Goal: Task Accomplishment & Management: Manage account settings

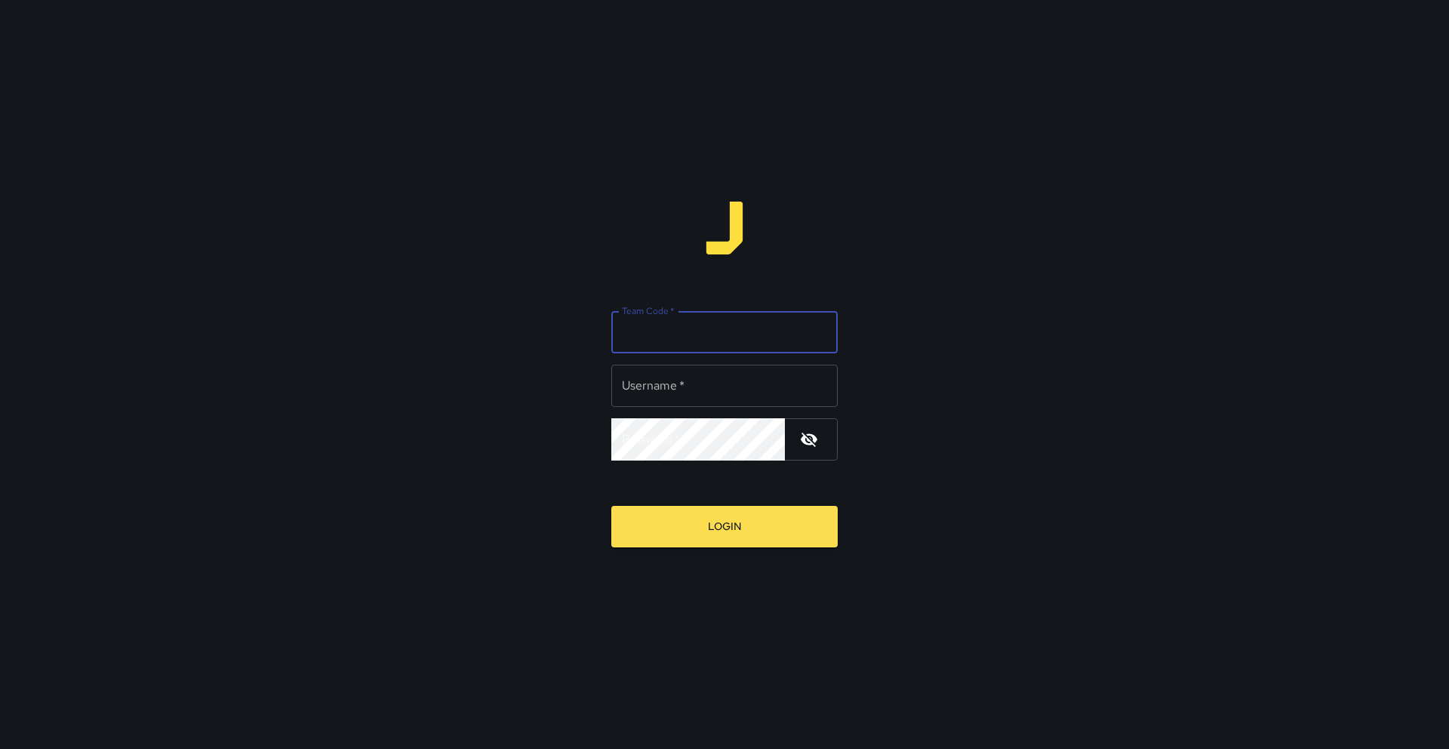
click at [743, 334] on input "Team Code   *" at bounding box center [724, 332] width 226 height 42
type input "****"
click at [731, 389] on input "Username   *" at bounding box center [724, 386] width 226 height 42
type input "******"
click at [611, 506] on button "Login" at bounding box center [724, 527] width 226 height 42
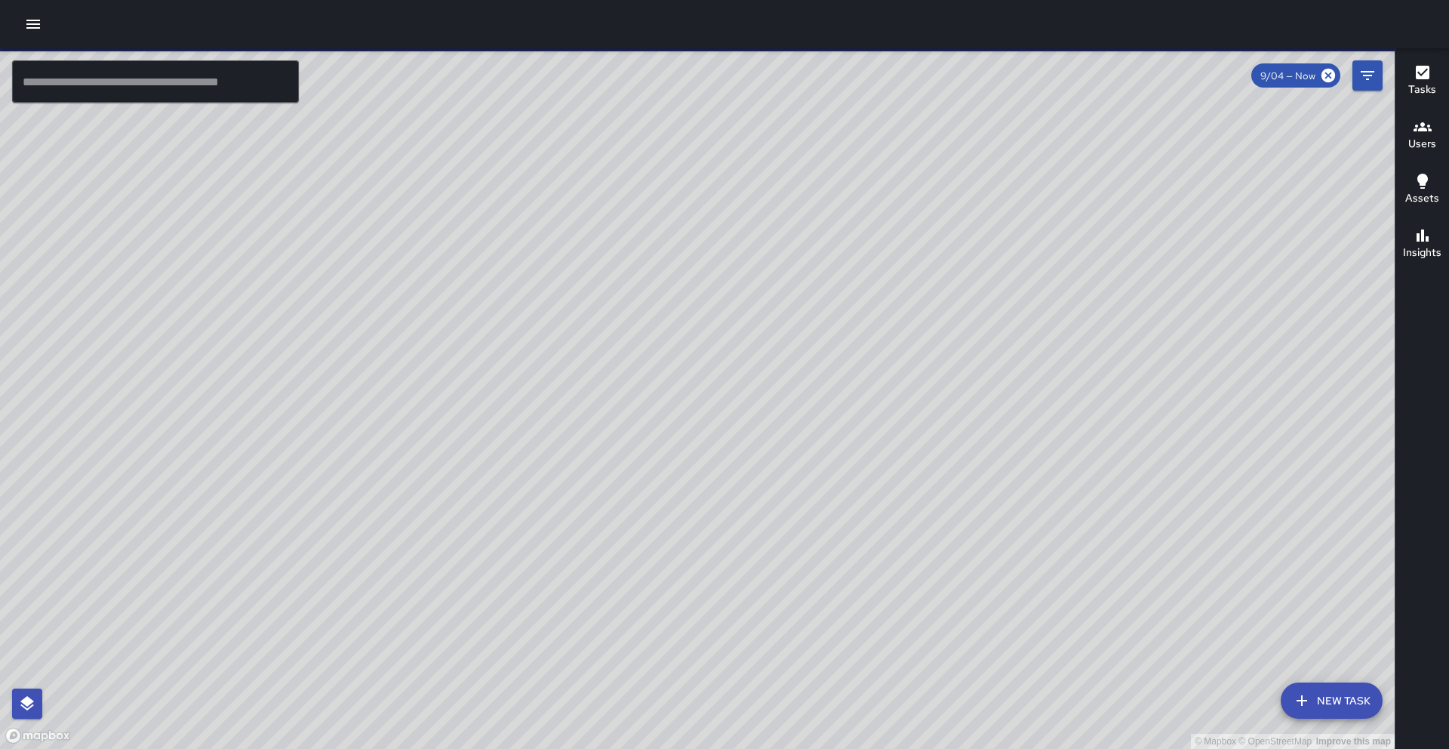
click at [36, 29] on icon "button" at bounding box center [33, 24] width 18 height 18
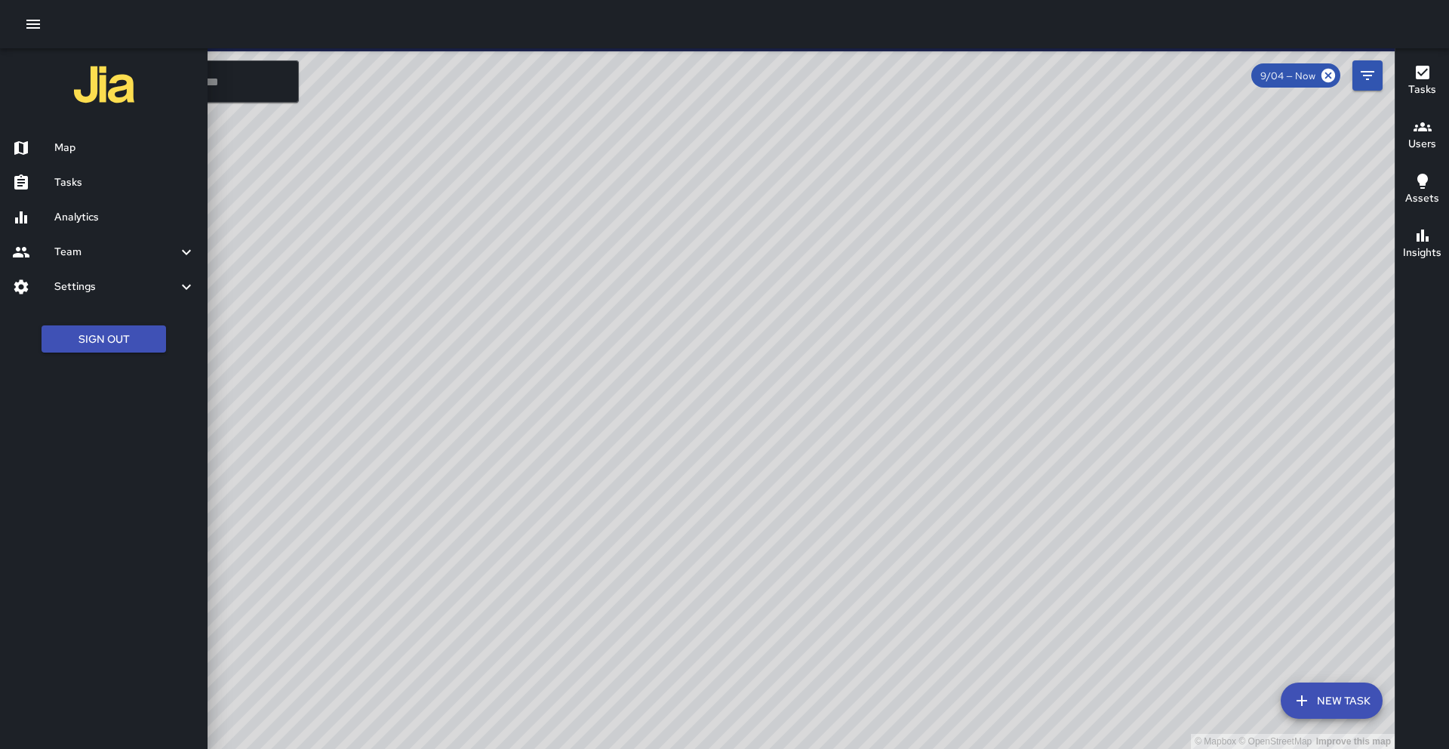
click at [100, 191] on div "Tasks" at bounding box center [104, 182] width 208 height 35
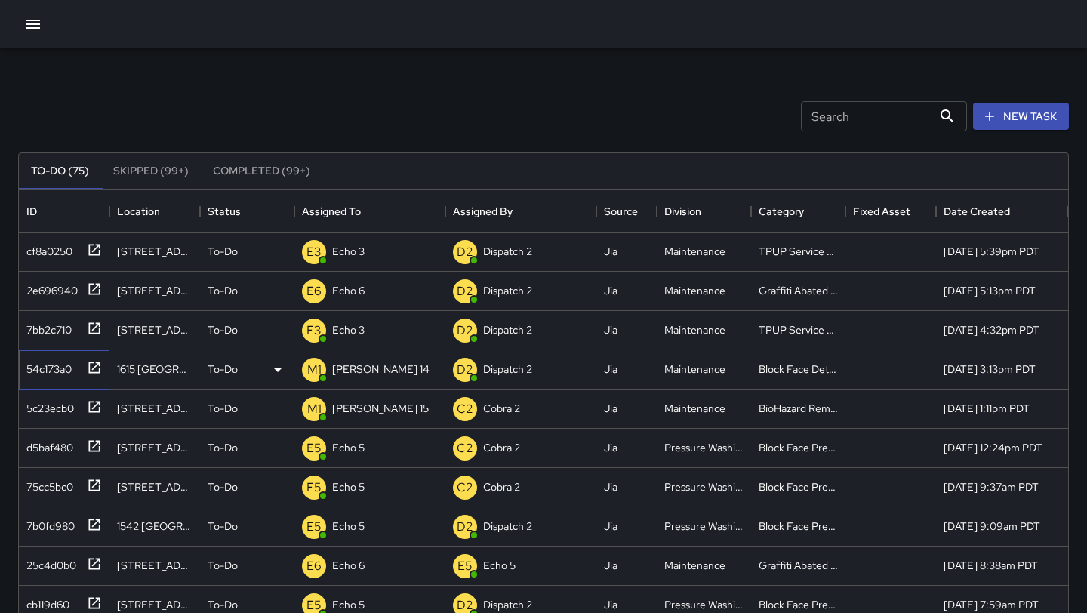
click at [105, 368] on div "54c173a0" at bounding box center [64, 369] width 91 height 39
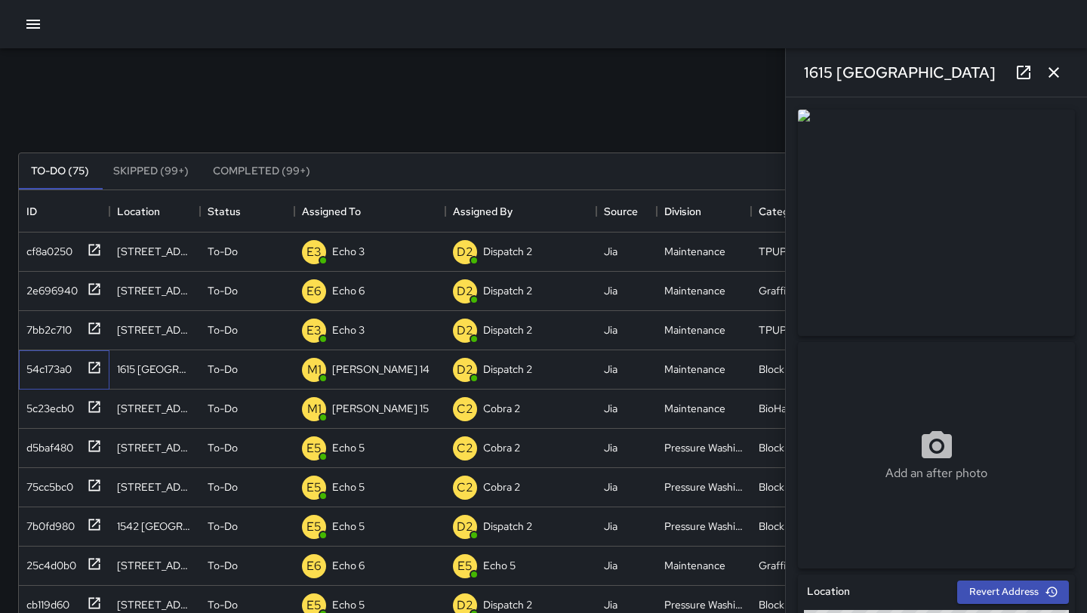
type input "**********"
click at [1057, 70] on icon "button" at bounding box center [1054, 72] width 18 height 18
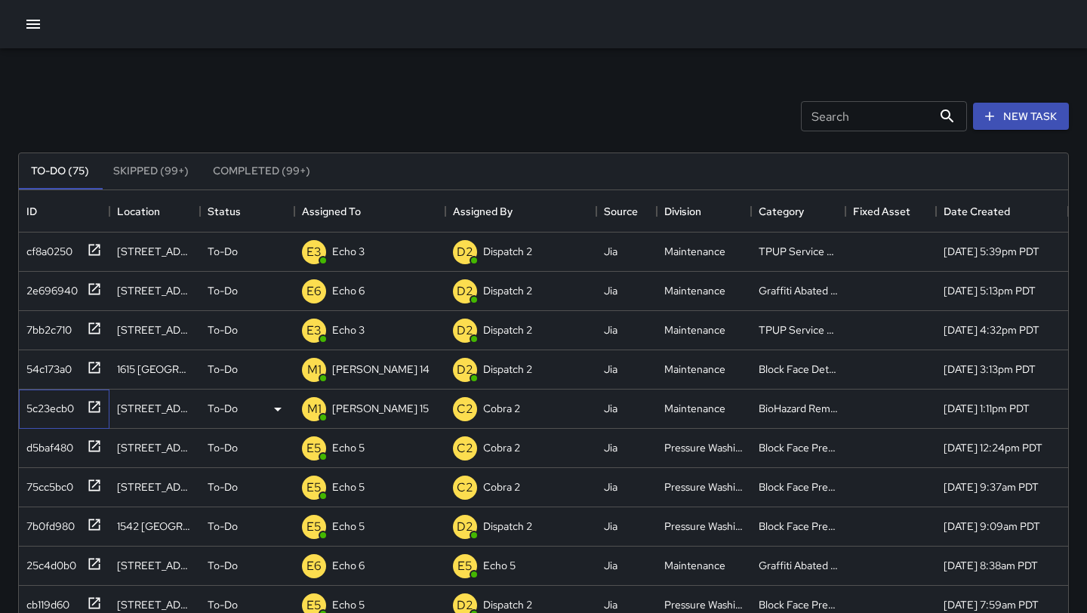
click at [88, 411] on icon at bounding box center [94, 406] width 15 height 15
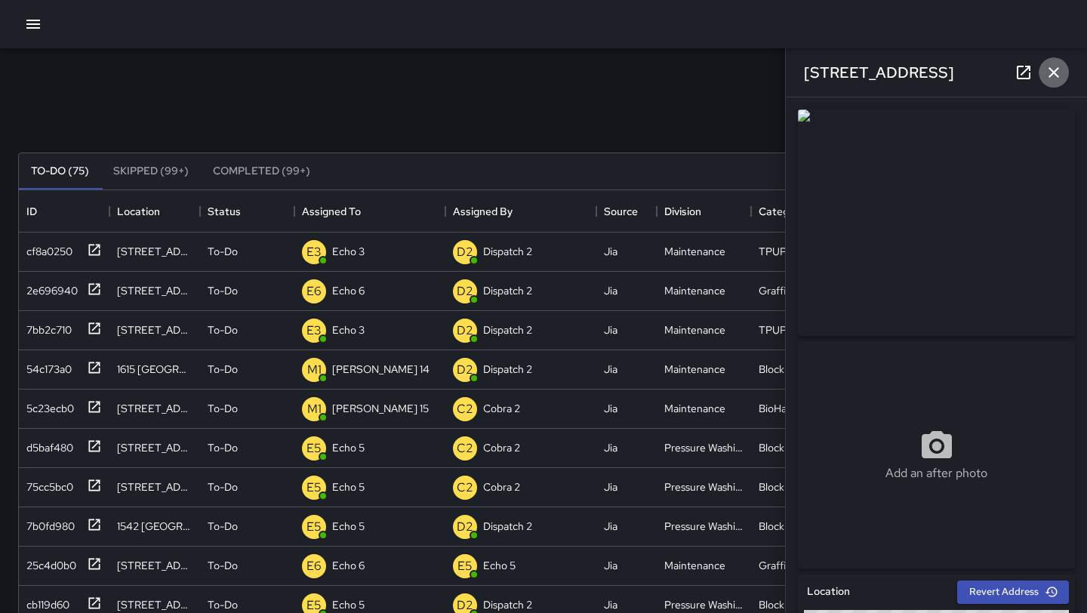
click at [1055, 79] on icon "button" at bounding box center [1054, 72] width 18 height 18
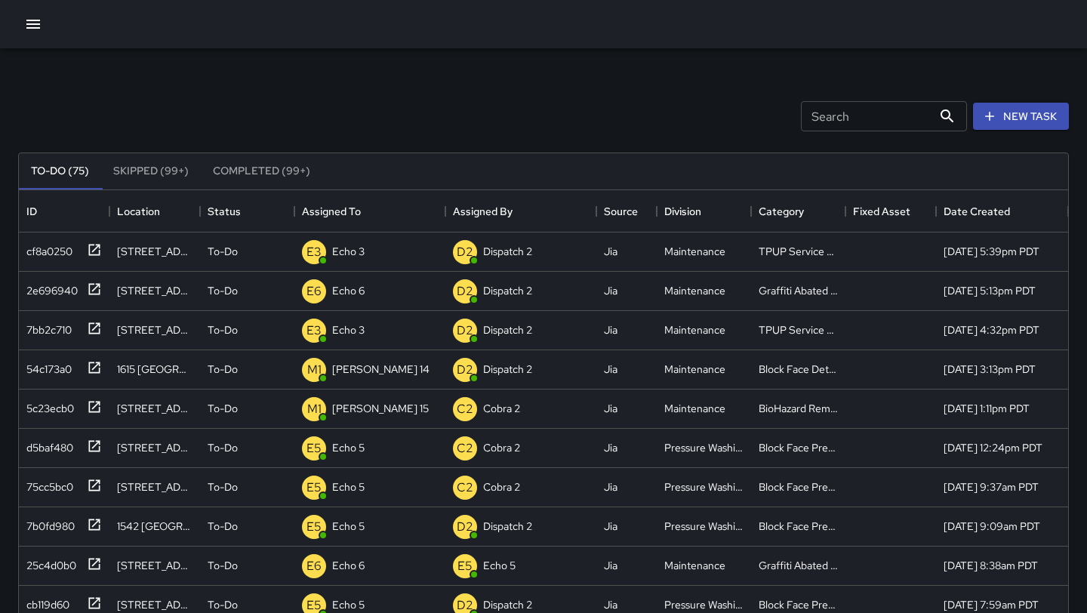
click at [18, 23] on button "button" at bounding box center [33, 24] width 30 height 30
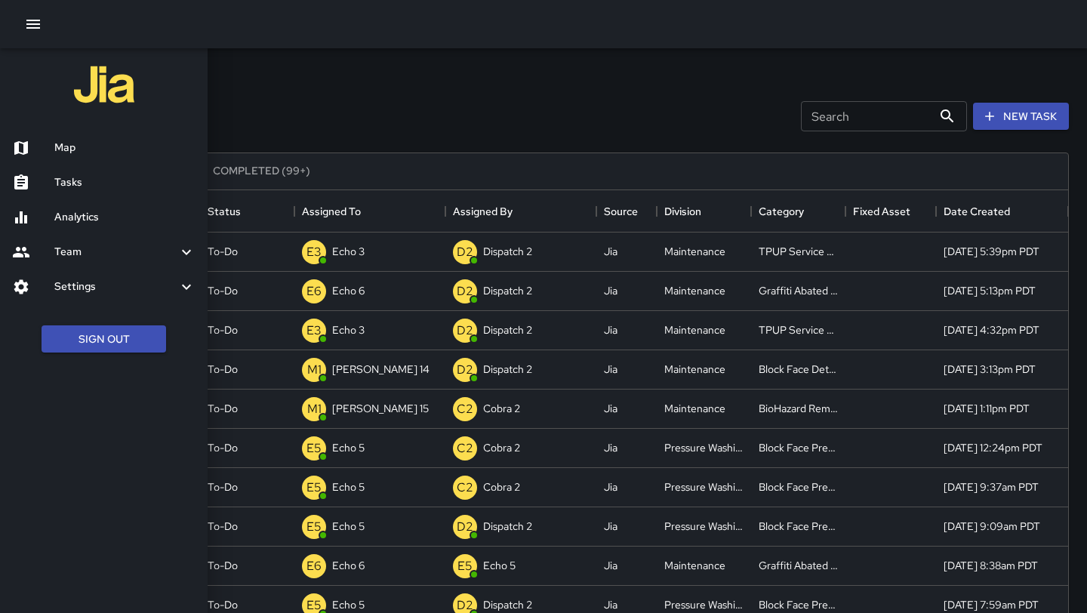
click at [95, 145] on h6 "Map" at bounding box center [124, 148] width 141 height 17
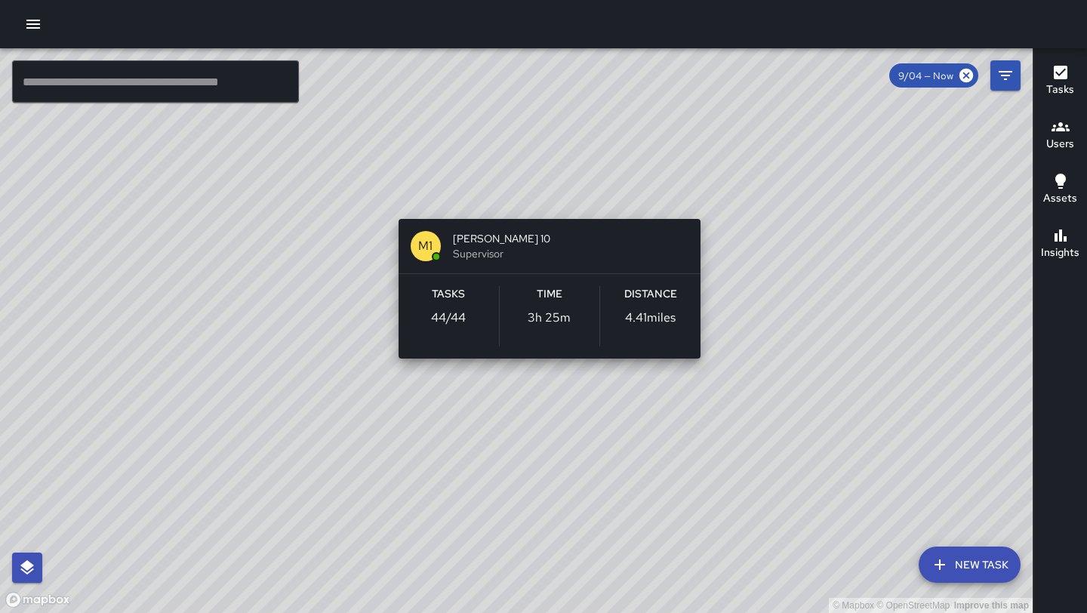
click at [556, 203] on div "© Mapbox © OpenStreetMap Improve this map M1 [PERSON_NAME] 10 Supervisor Tasks …" at bounding box center [516, 330] width 1033 height 565
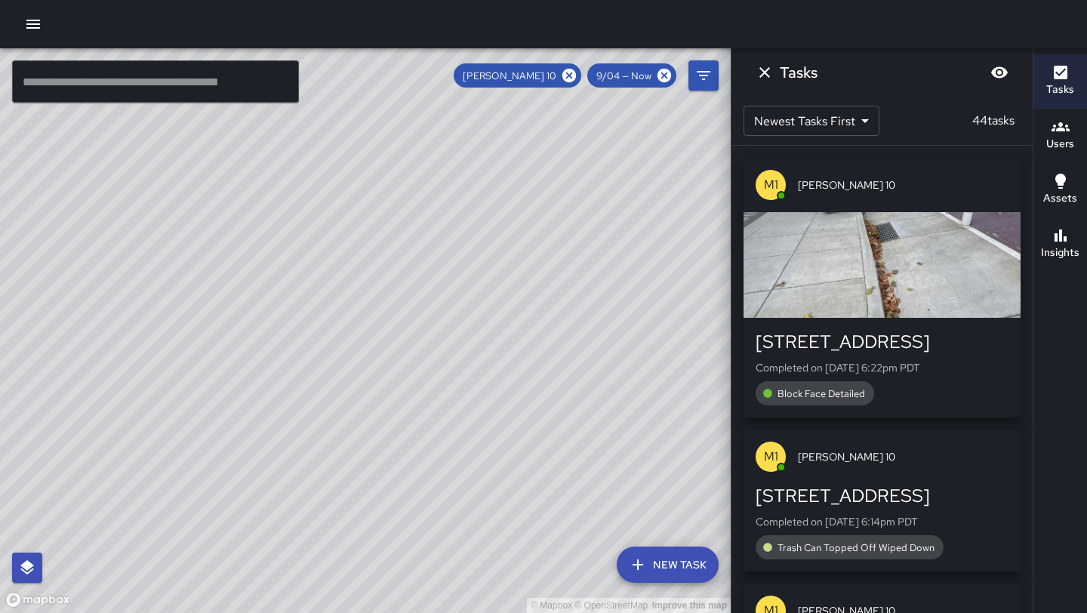
drag, startPoint x: 225, startPoint y: 516, endPoint x: 401, endPoint y: 273, distance: 299.4
click at [404, 271] on div "© Mapbox © OpenStreetMap Improve this map" at bounding box center [365, 330] width 731 height 565
click at [574, 75] on icon at bounding box center [569, 76] width 14 height 14
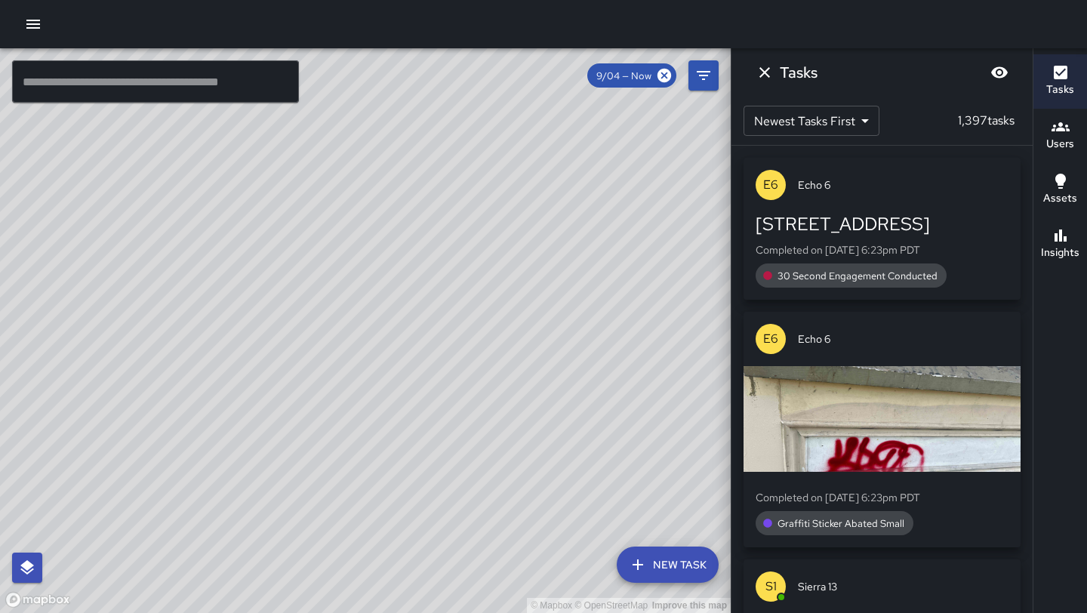
drag, startPoint x: 239, startPoint y: 436, endPoint x: 387, endPoint y: 145, distance: 326.1
click at [389, 143] on div "© Mapbox © OpenStreetMap Improve this map" at bounding box center [365, 330] width 731 height 565
drag, startPoint x: 322, startPoint y: 203, endPoint x: 306, endPoint y: 269, distance: 67.4
click at [306, 269] on div "© Mapbox © OpenStreetMap Improve this map" at bounding box center [365, 330] width 731 height 565
drag, startPoint x: 428, startPoint y: 211, endPoint x: 260, endPoint y: 395, distance: 249.5
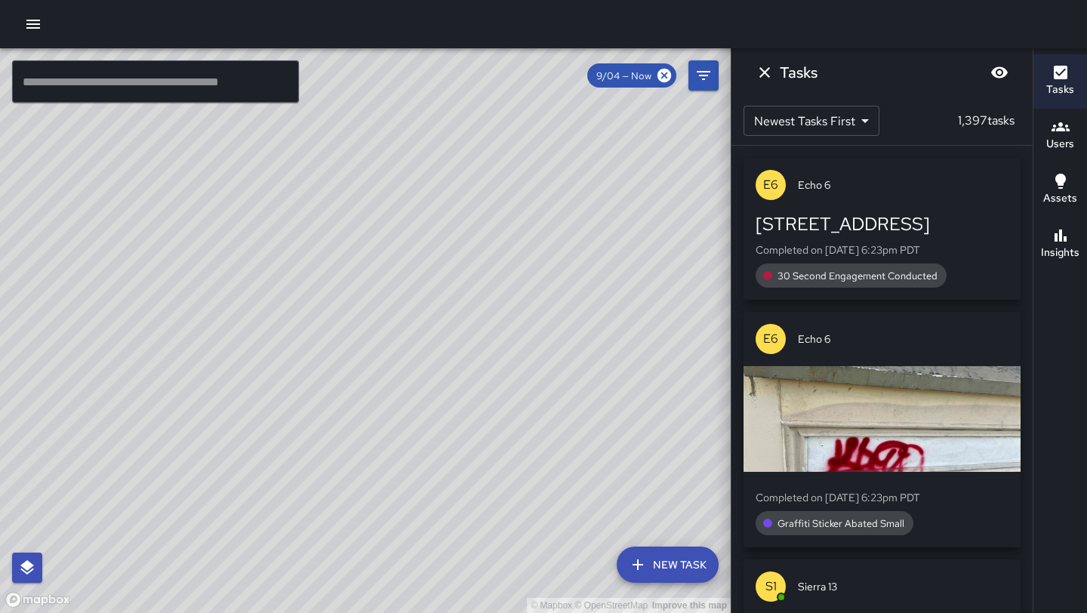
click at [260, 395] on div "© Mapbox © OpenStreetMap Improve this map" at bounding box center [365, 330] width 731 height 565
drag, startPoint x: 339, startPoint y: 224, endPoint x: 334, endPoint y: 399, distance: 175.2
click at [334, 399] on div "© Mapbox © OpenStreetMap Improve this map" at bounding box center [365, 330] width 731 height 565
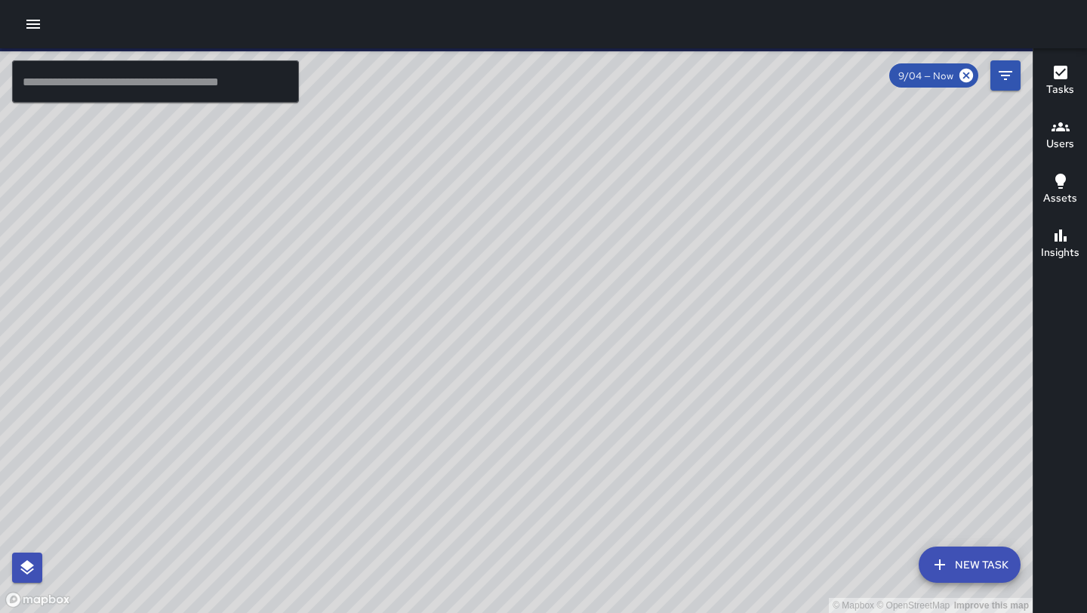
drag, startPoint x: 535, startPoint y: 242, endPoint x: 460, endPoint y: 521, distance: 289.3
click at [460, 521] on div "© Mapbox © OpenStreetMap Improve this map" at bounding box center [516, 330] width 1033 height 565
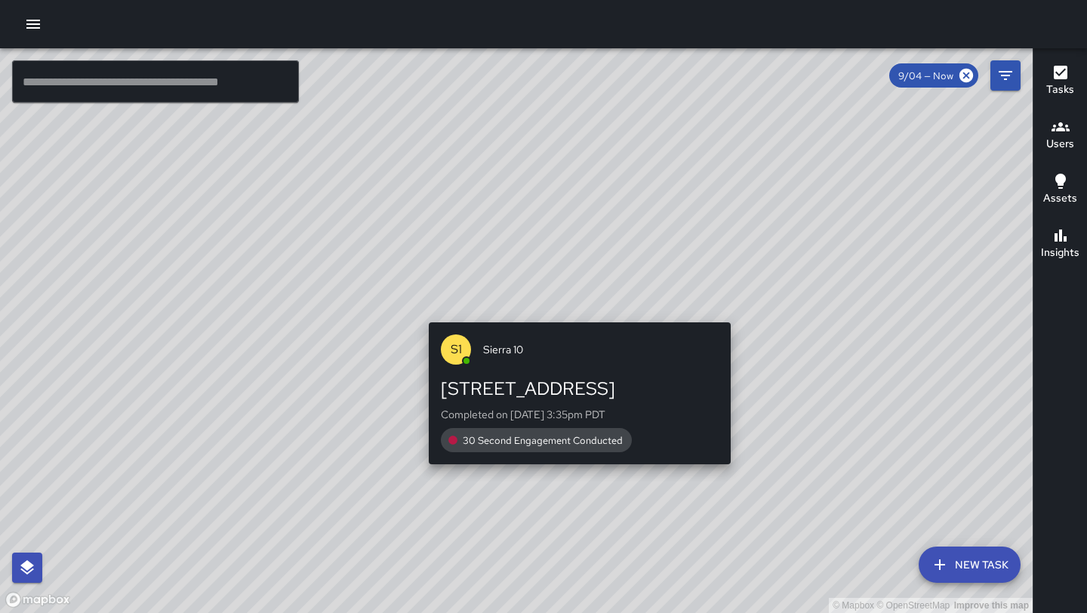
drag, startPoint x: 655, startPoint y: 115, endPoint x: 572, endPoint y: 311, distance: 213.1
click at [572, 311] on div "© Mapbox © OpenStreetMap Improve this map S1 Sierra [STREET_ADDRESS] Completed …" at bounding box center [516, 330] width 1033 height 565
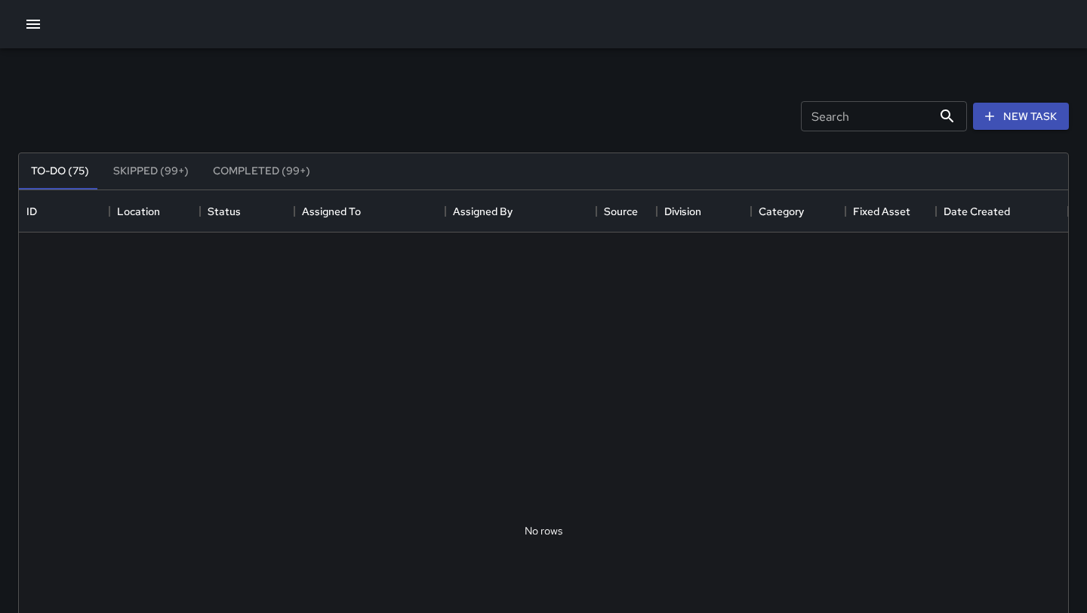
scroll to position [639, 1049]
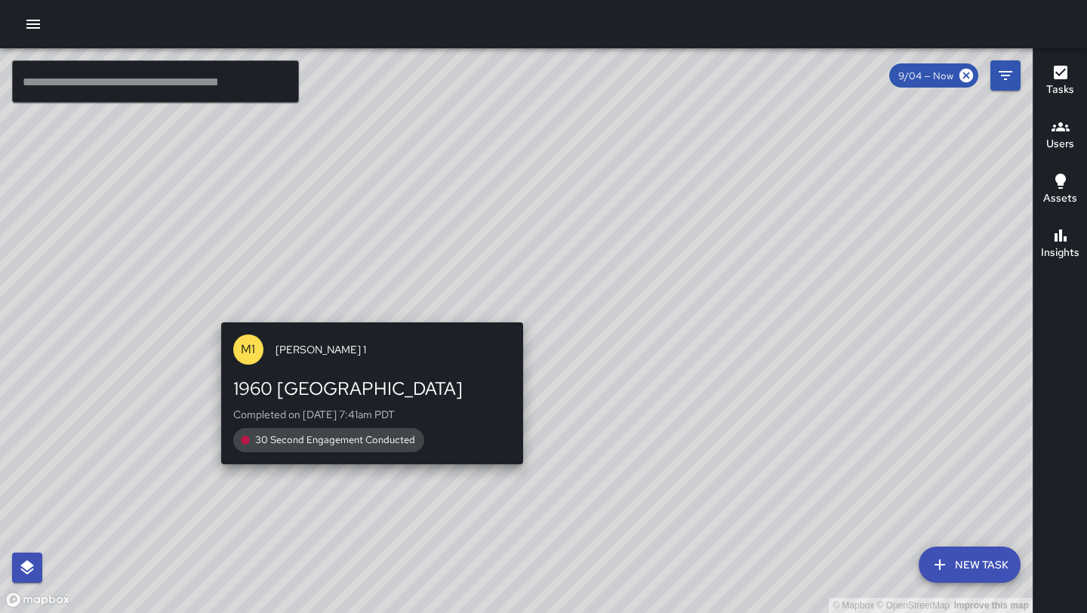
drag, startPoint x: 401, startPoint y: 236, endPoint x: 355, endPoint y: 342, distance: 116.0
click at [355, 342] on div "© Mapbox © OpenStreetMap Improve this map M1 [PERSON_NAME] 1 1960 Broadway Comp…" at bounding box center [516, 330] width 1033 height 565
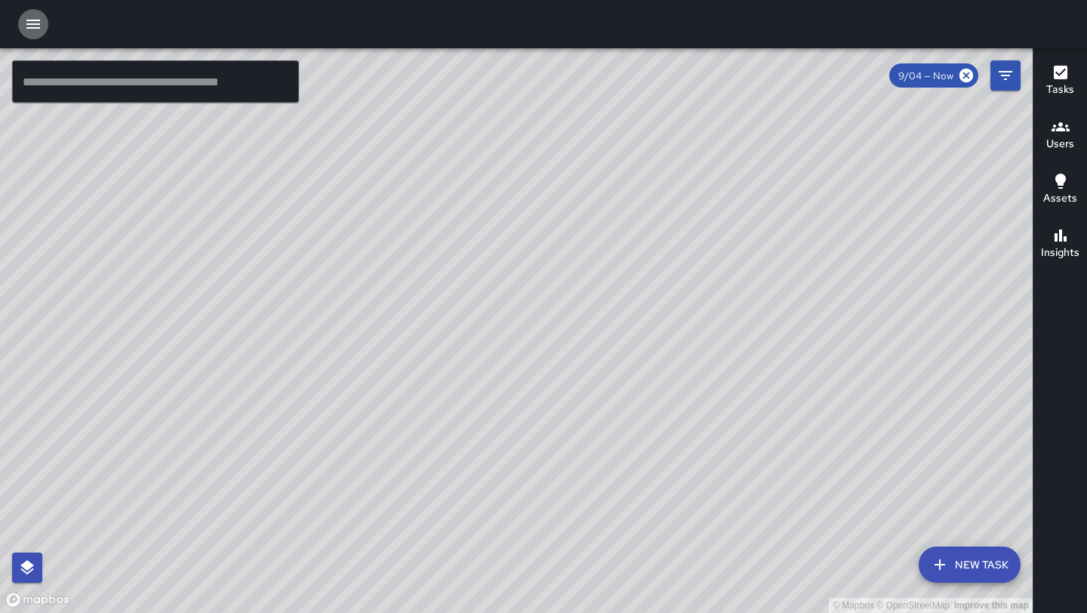
click at [23, 13] on button "button" at bounding box center [33, 24] width 30 height 30
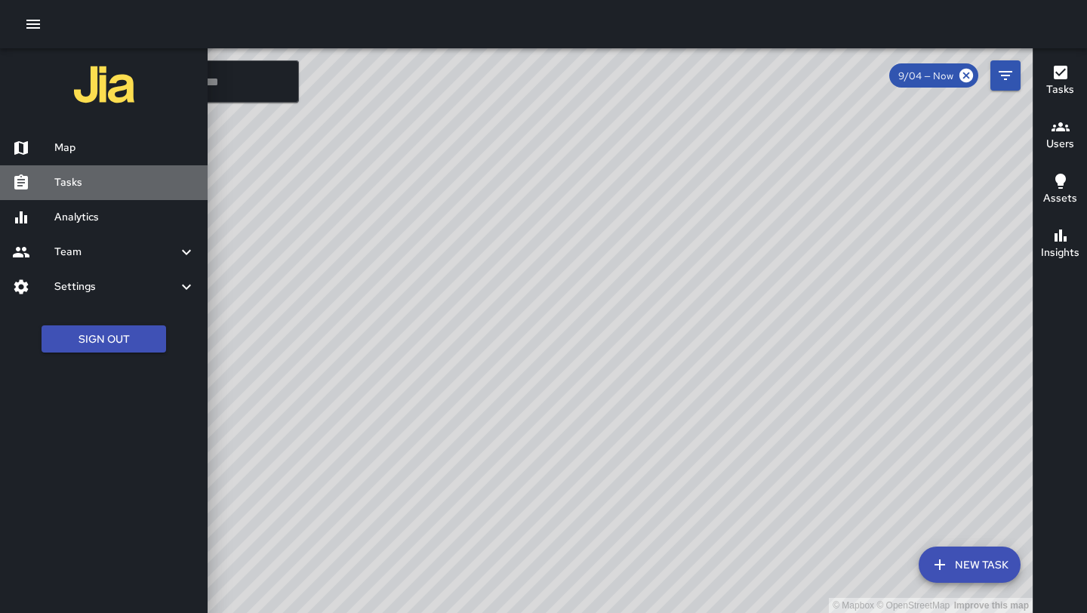
click at [86, 191] on div "Tasks" at bounding box center [104, 182] width 208 height 35
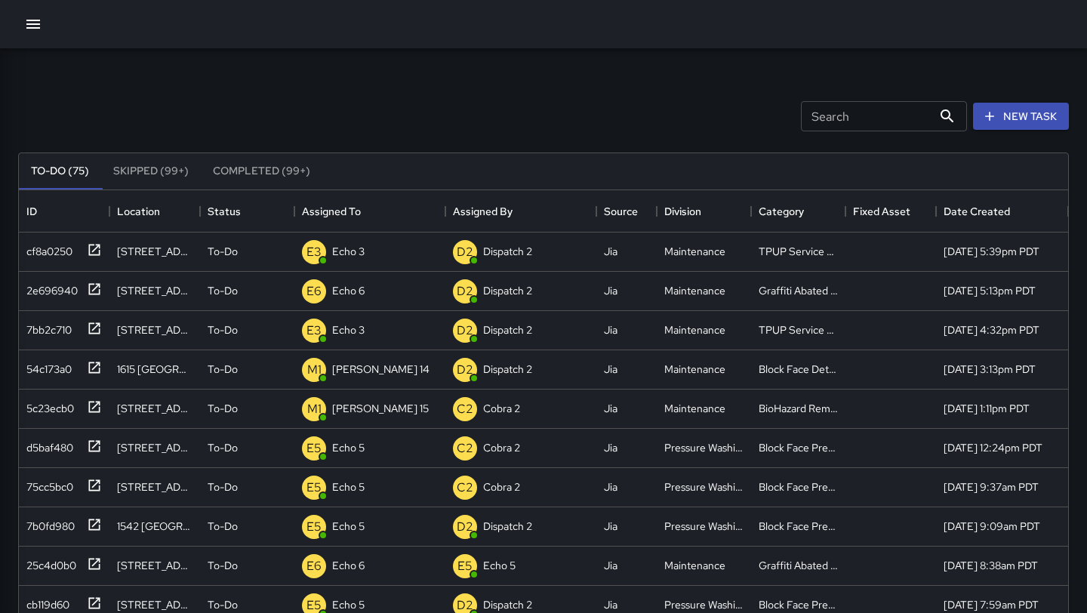
scroll to position [639, 1049]
click at [860, 113] on input "Search" at bounding box center [866, 116] width 131 height 30
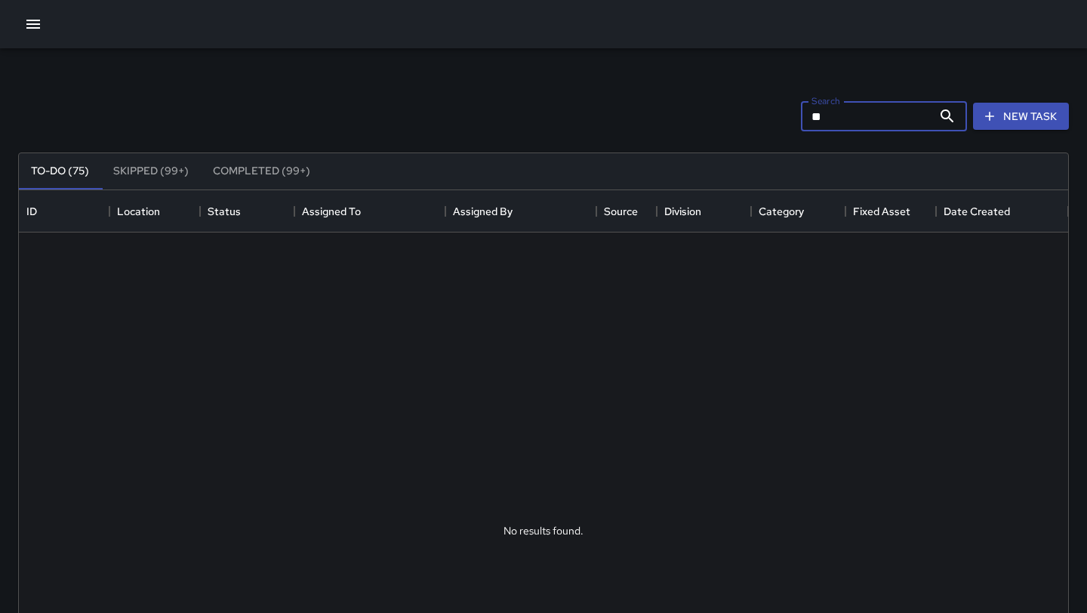
type input "*"
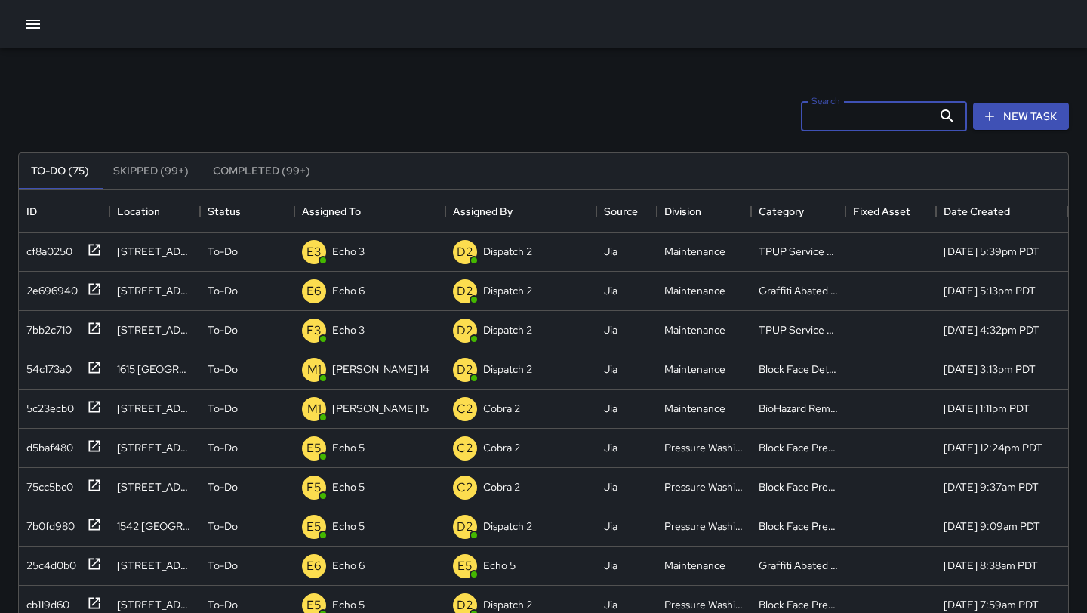
click at [38, 26] on icon "button" at bounding box center [33, 24] width 18 height 18
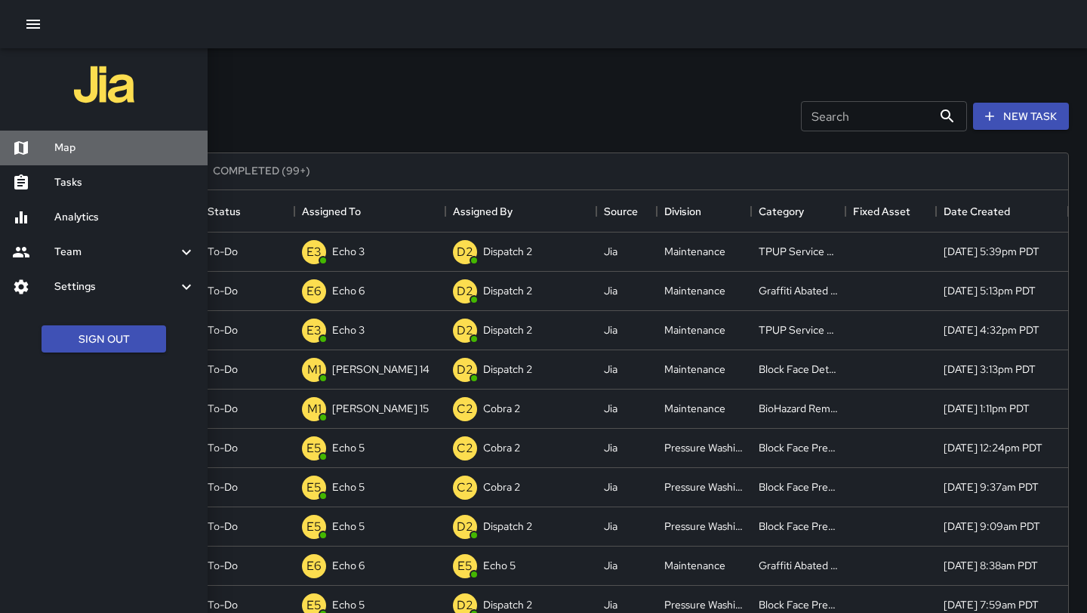
click at [96, 149] on h6 "Map" at bounding box center [124, 148] width 141 height 17
